Goal: Information Seeking & Learning: Compare options

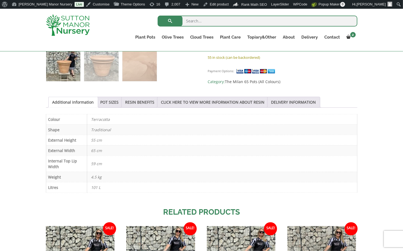
scroll to position [236, 0]
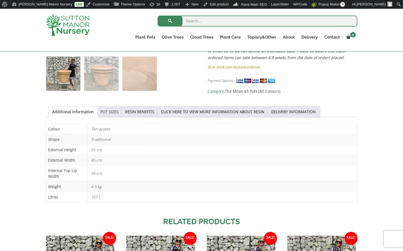
click at [108, 110] on link "POT SIZES" at bounding box center [110, 112] width 18 height 10
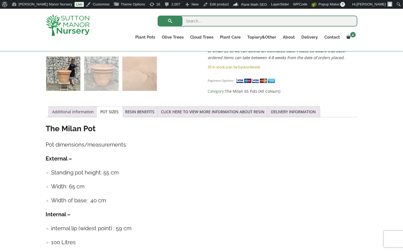
click at [79, 112] on link "Additional information" at bounding box center [73, 112] width 42 height 10
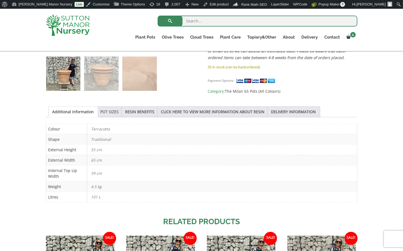
click at [108, 112] on link "POT SIZES" at bounding box center [110, 112] width 18 height 10
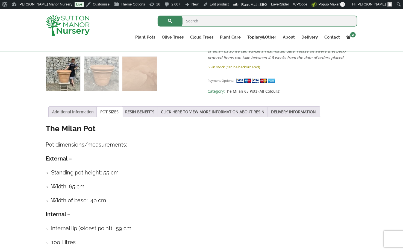
click at [69, 111] on link "Additional information" at bounding box center [73, 112] width 42 height 10
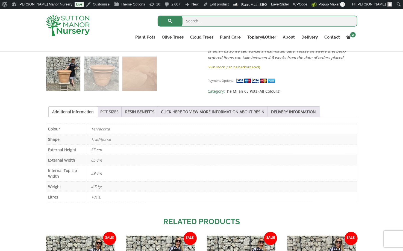
click at [110, 110] on link "POT SIZES" at bounding box center [110, 112] width 18 height 10
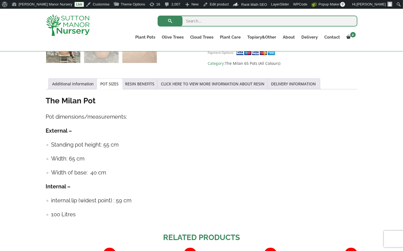
scroll to position [263, 0]
click at [81, 84] on link "Additional information" at bounding box center [73, 84] width 42 height 10
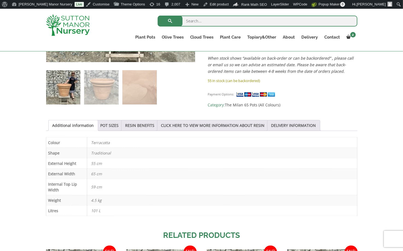
scroll to position [246, 0]
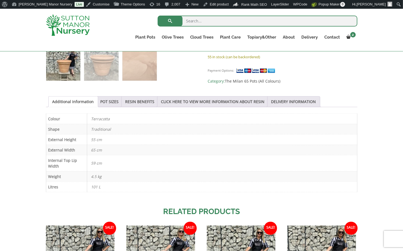
click at [132, 184] on p "101 L" at bounding box center [222, 187] width 262 height 10
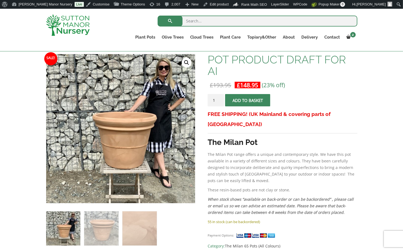
scroll to position [55, 0]
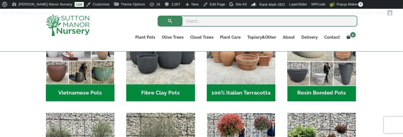
click at [314, 67] on img "Visit product category Resin Bonded Pots" at bounding box center [322, 50] width 72 height 72
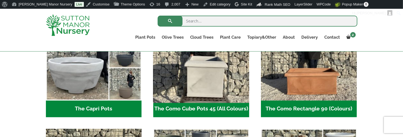
scroll to position [318, 0]
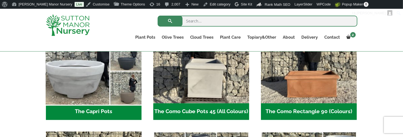
click at [104, 85] on img "Visit product category The Capri Pots" at bounding box center [93, 55] width 101 height 101
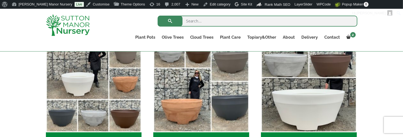
scroll to position [291, 0]
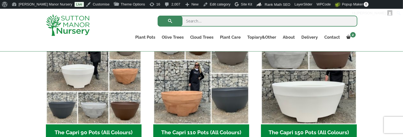
click at [27, 34] on div "Search for: Plant Pots Resin Bonded Pots The Amalfi Pots The Milan Pots The Cap…" at bounding box center [201, 30] width 403 height 43
click at [365, 82] on div "The Capri Pots offer a sleek, contemporary style, perfect for showcasing big tr…" at bounding box center [201, 79] width 403 height 419
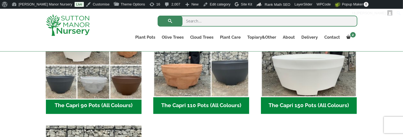
scroll to position [318, 0]
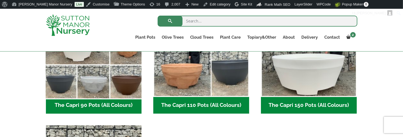
click at [85, 68] on img "Visit product category The Capri 90 Pots (All Colours)" at bounding box center [93, 48] width 101 height 101
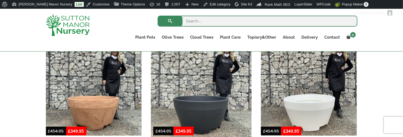
scroll to position [154, 0]
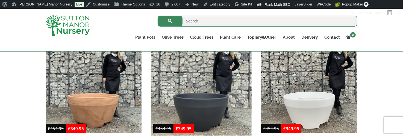
click at [208, 90] on img at bounding box center [201, 84] width 101 height 101
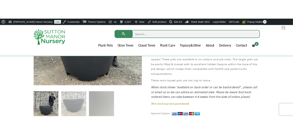
scroll to position [191, 0]
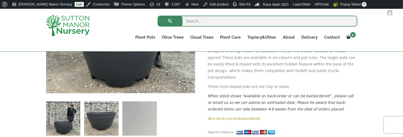
click at [109, 114] on img at bounding box center [101, 118] width 34 height 34
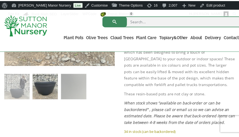
scroll to position [216, 0]
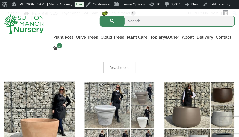
scroll to position [150, 0]
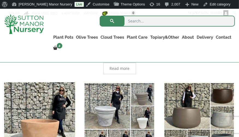
drag, startPoint x: 133, startPoint y: 99, endPoint x: 68, endPoint y: 54, distance: 78.8
click at [68, 54] on ul "Plant Pots Resin Bonded Pots The Amalfi Pots The Milan Pots The Capri Pots The …" at bounding box center [143, 44] width 183 height 26
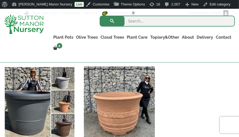
scroll to position [697, 0]
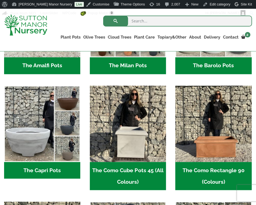
scroll to position [211, 0]
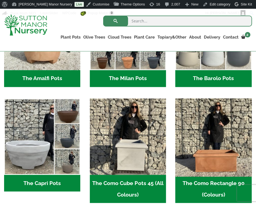
click at [210, 130] on img "Visit product category The Como Rectangle 90 (Colours)" at bounding box center [214, 136] width 80 height 80
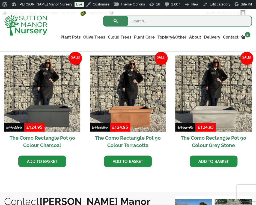
scroll to position [164, 0]
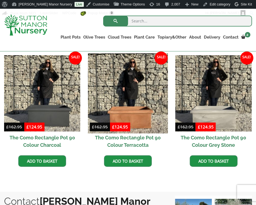
click at [140, 96] on img at bounding box center [128, 93] width 80 height 80
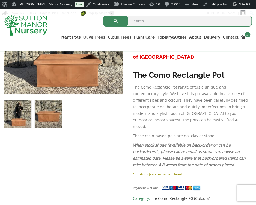
click at [56, 121] on img at bounding box center [48, 113] width 27 height 27
